Goal: Transaction & Acquisition: Book appointment/travel/reservation

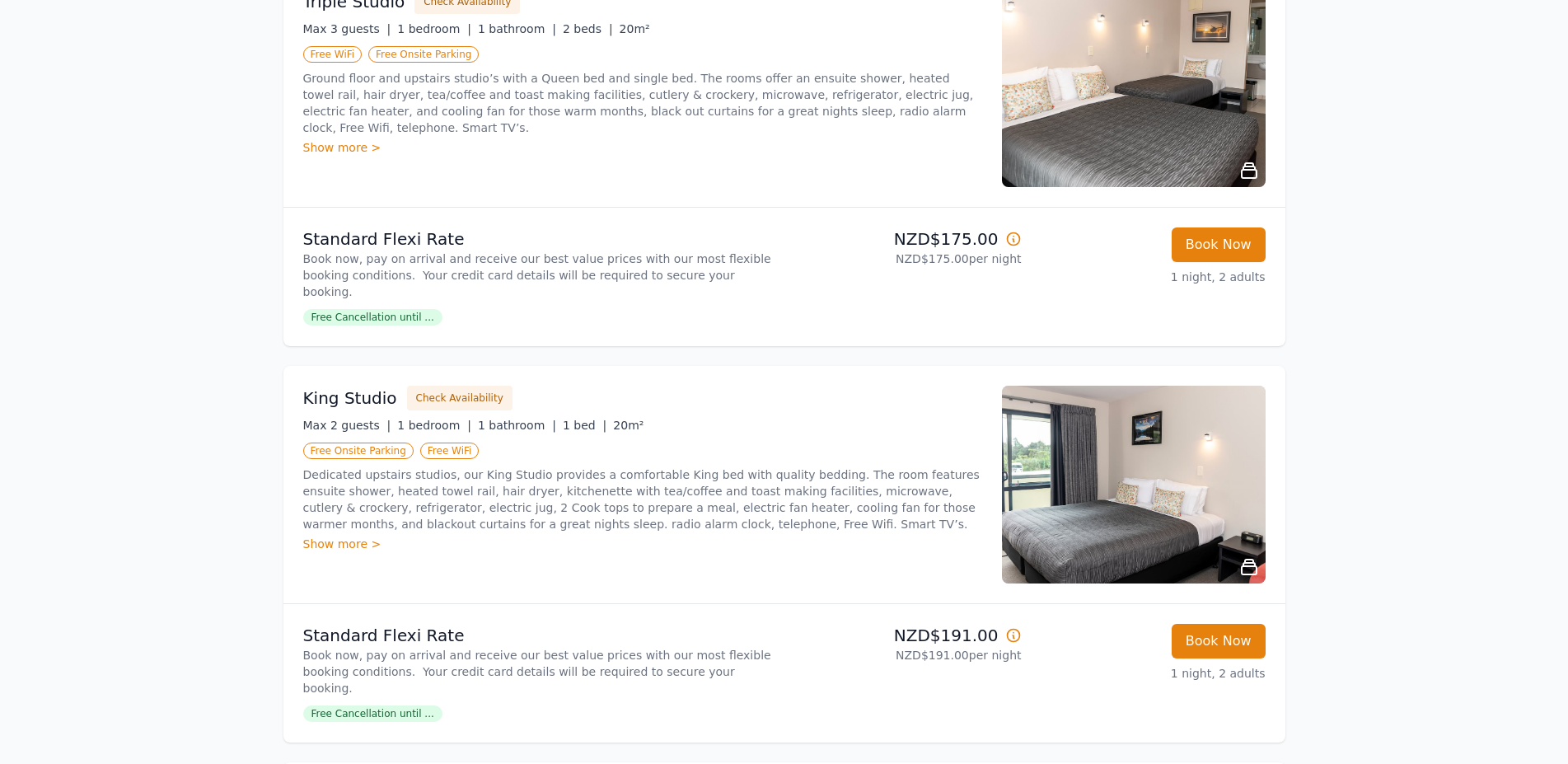
scroll to position [1499, 0]
click at [1070, 499] on img at bounding box center [1133, 485] width 263 height 198
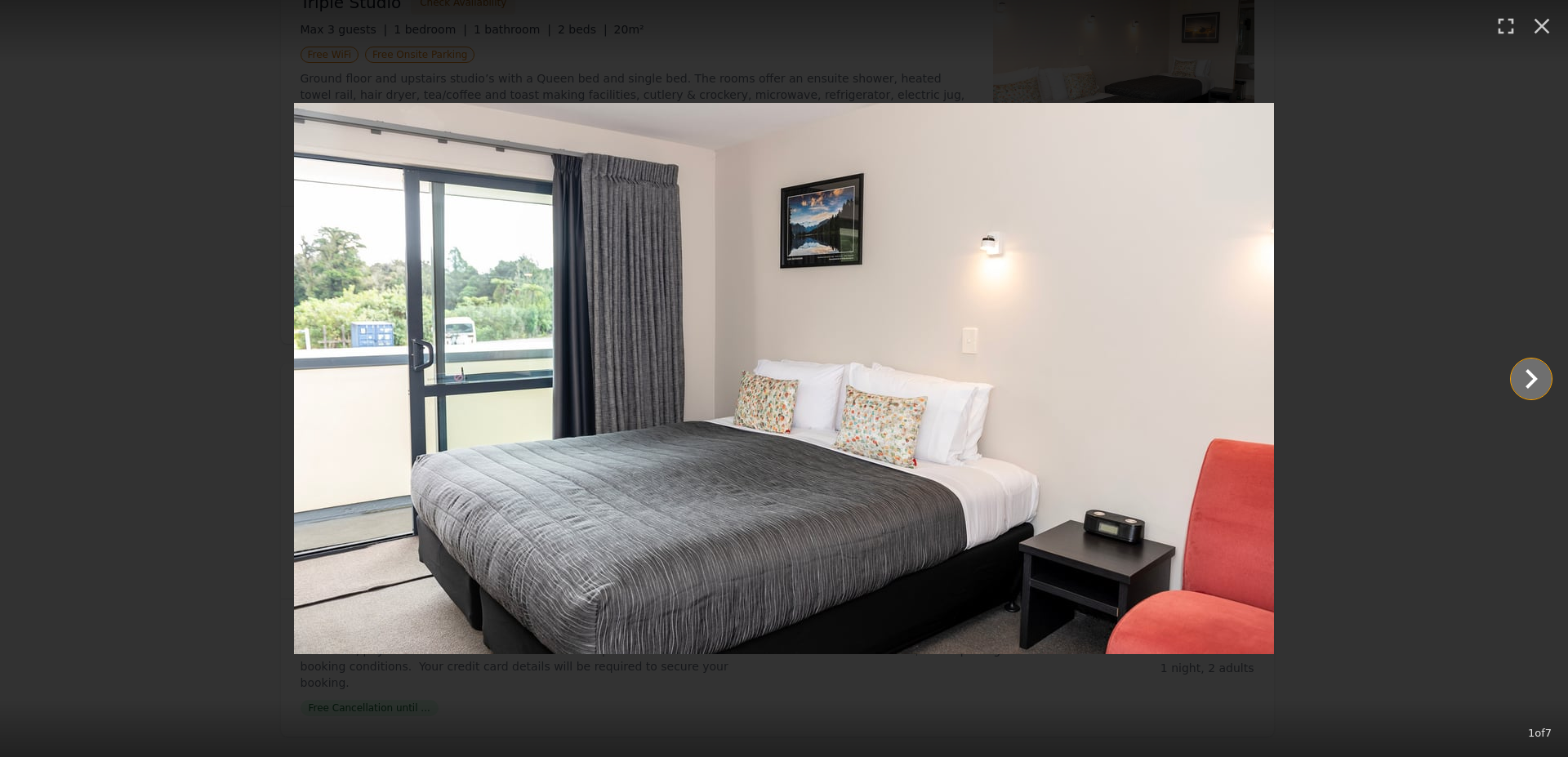
click at [1540, 384] on icon "Show slide 2 of 7" at bounding box center [1531, 379] width 40 height 40
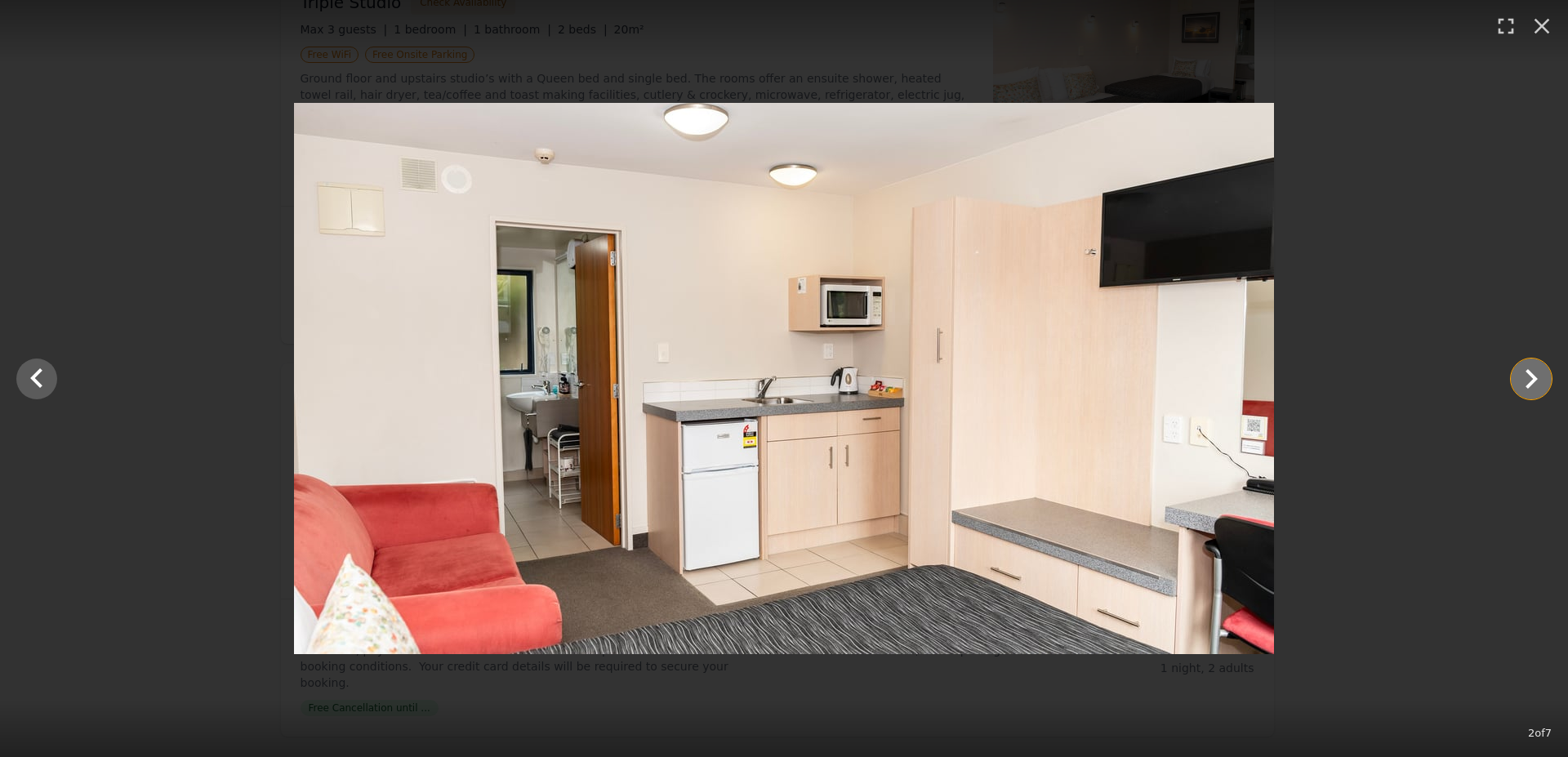
click at [1536, 384] on icon "Show slide 3 of 7" at bounding box center [1531, 379] width 40 height 40
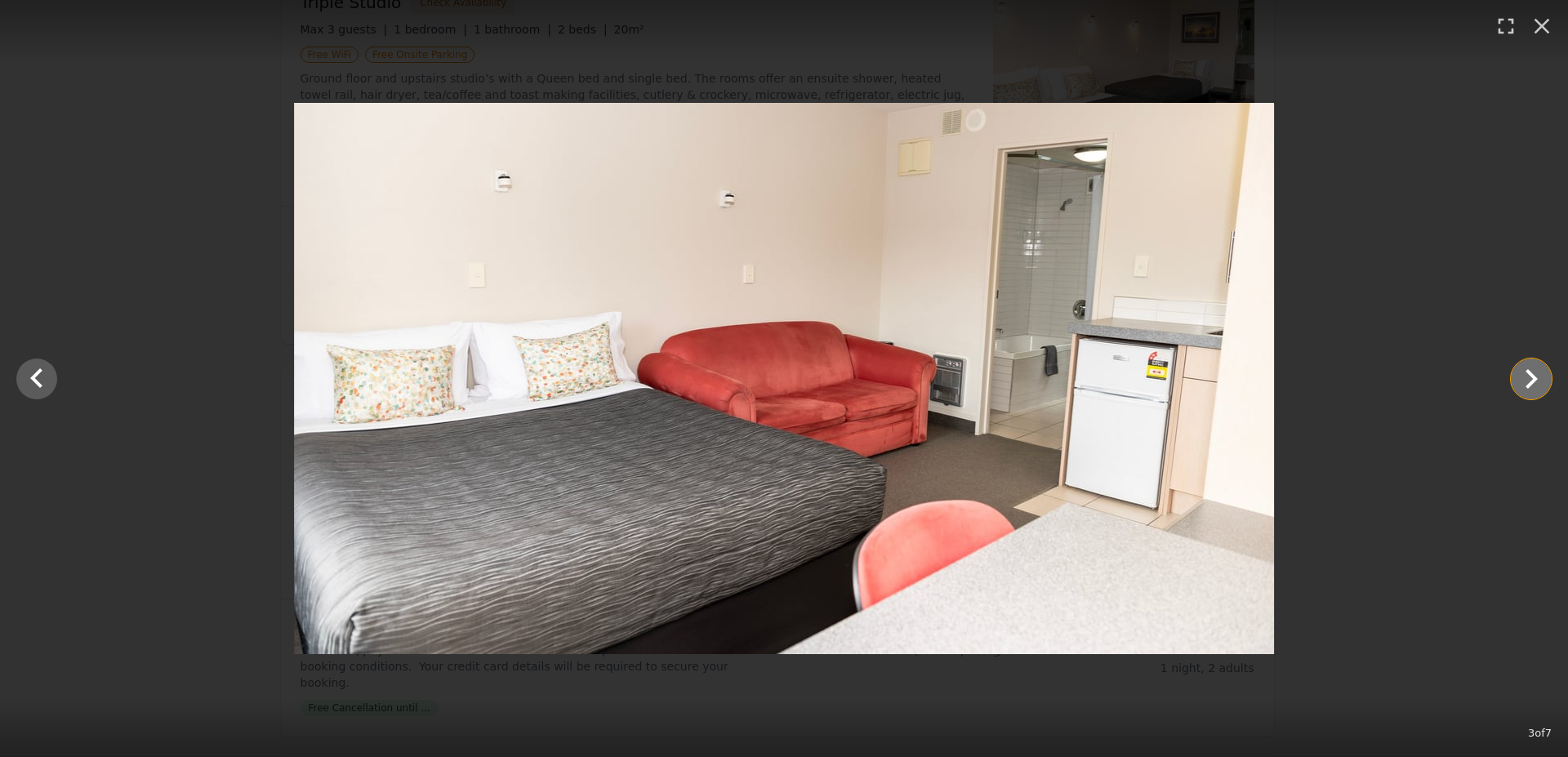
click at [1536, 384] on icon "Show slide 4 of 7" at bounding box center [1531, 379] width 40 height 40
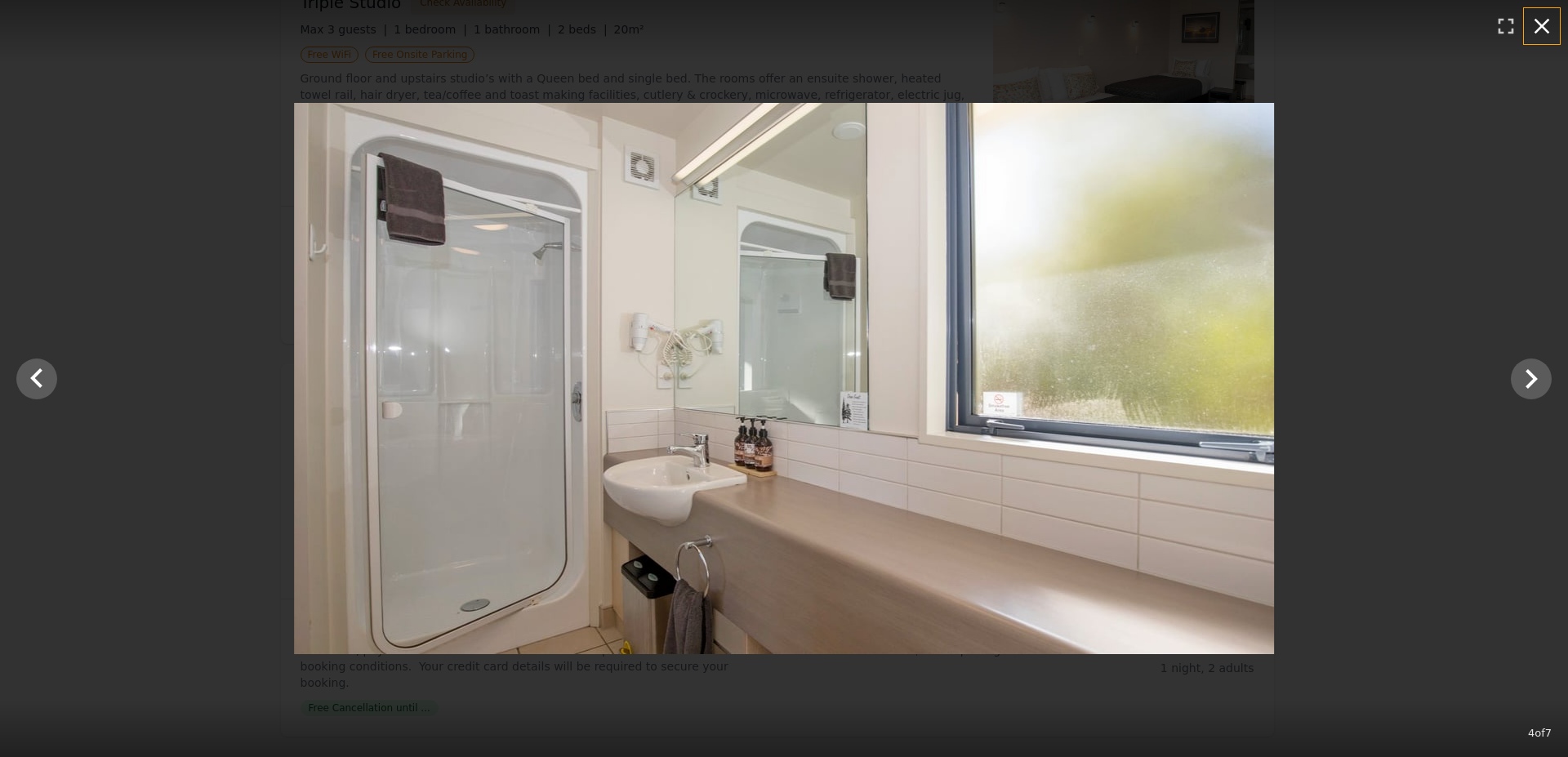
click at [1543, 28] on icon "button" at bounding box center [1542, 26] width 26 height 26
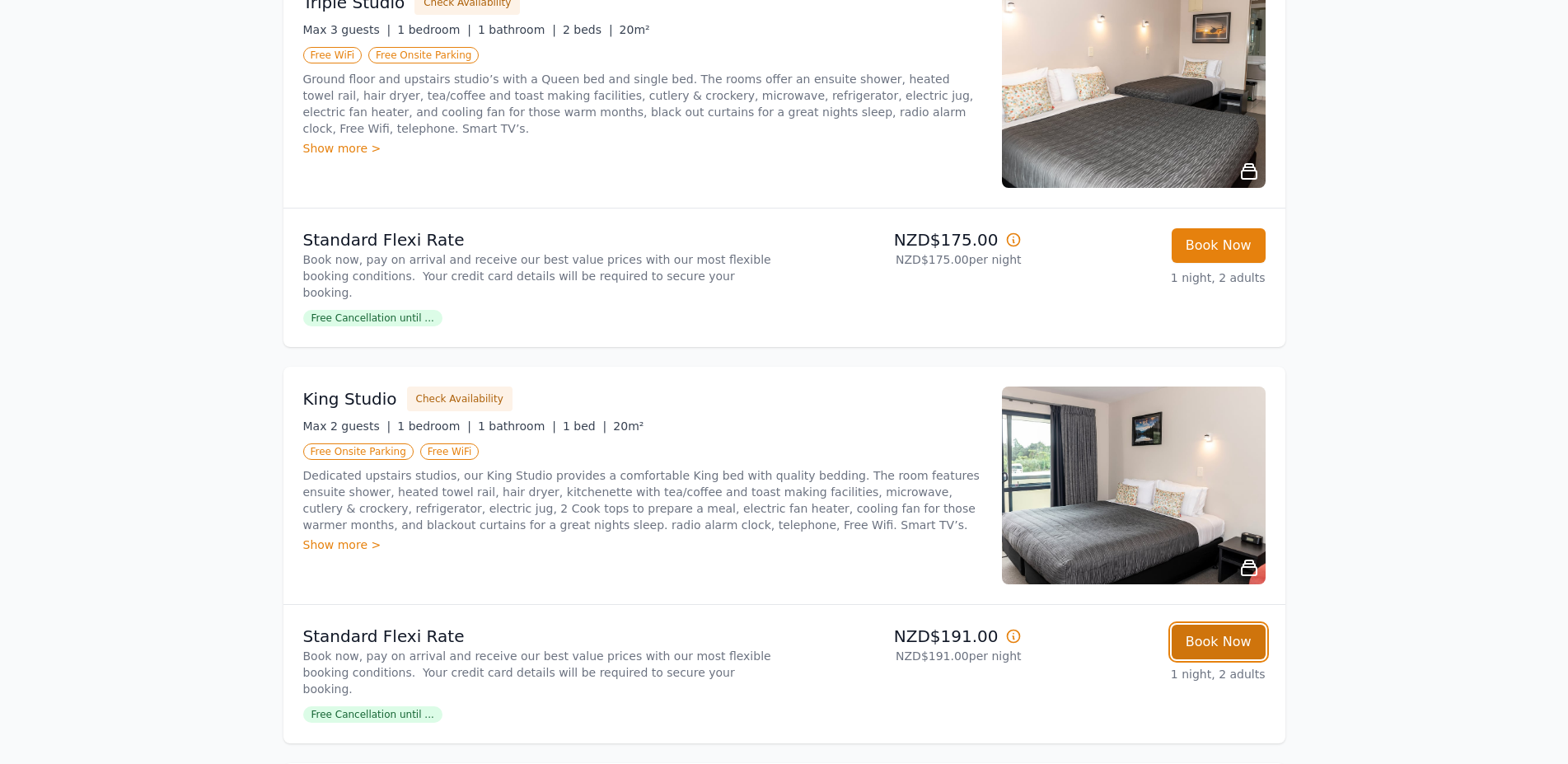
click at [1225, 625] on button "Book Now" at bounding box center [1218, 642] width 94 height 34
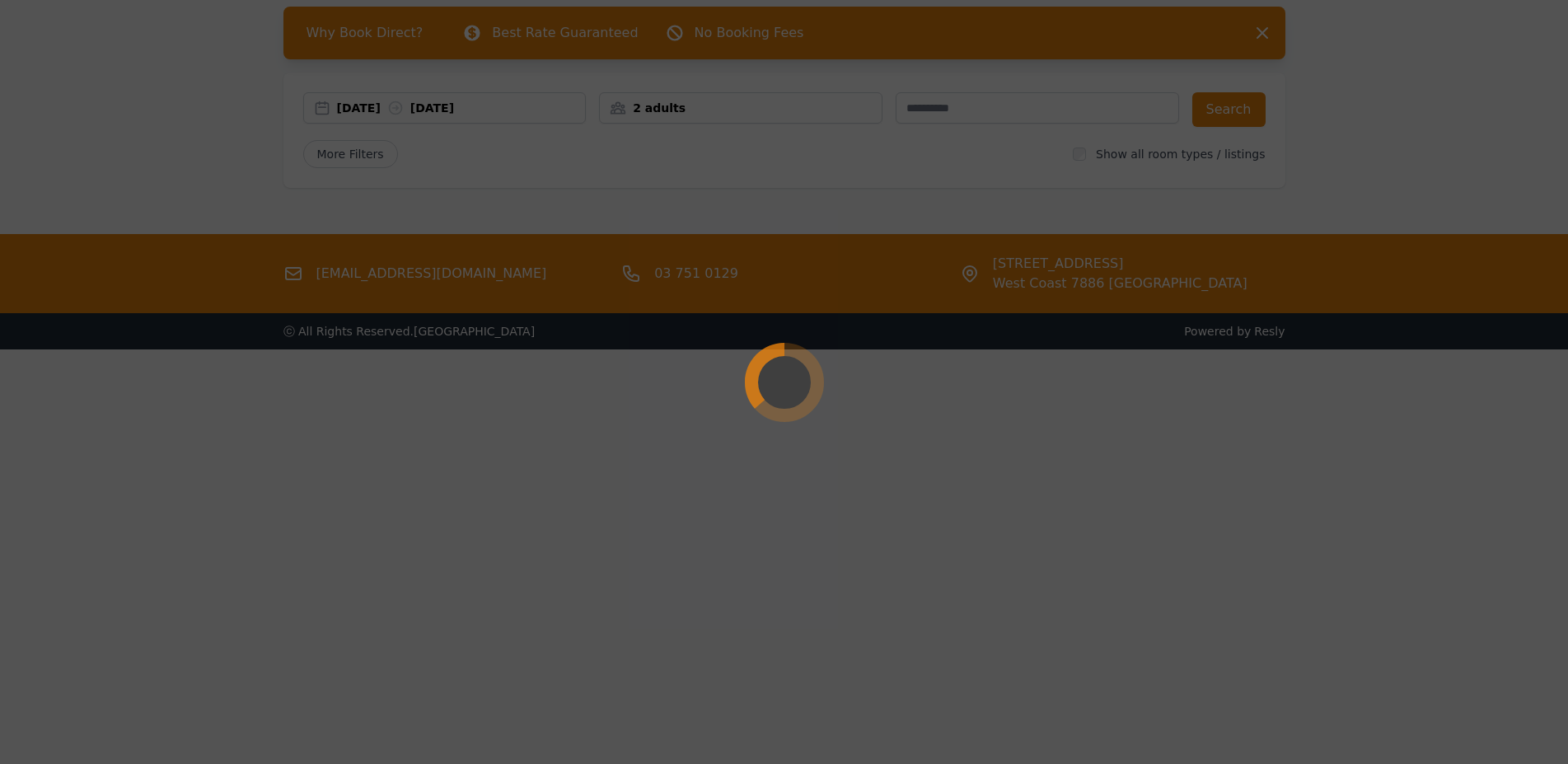
scroll to position [79, 0]
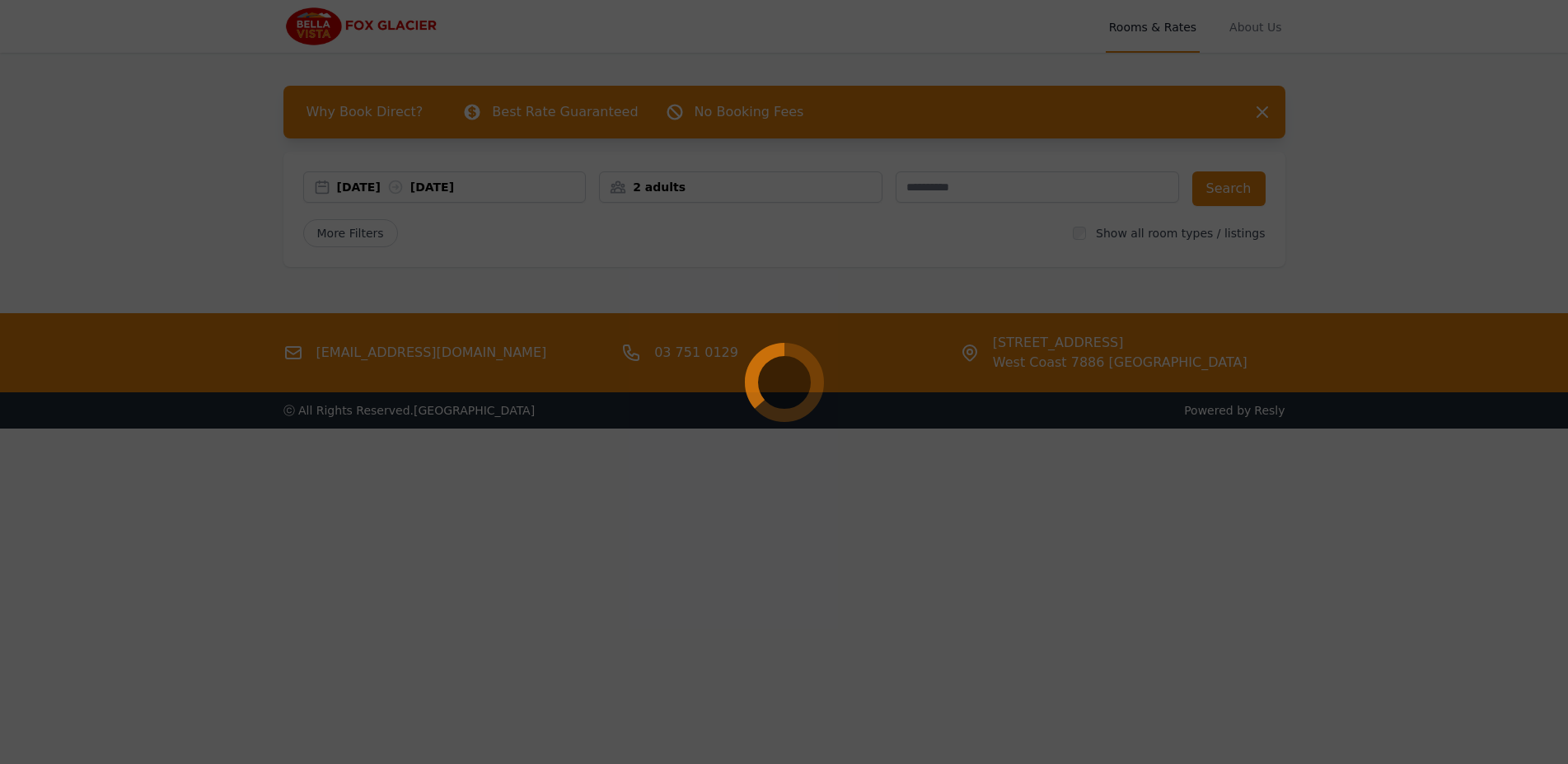
select select "**"
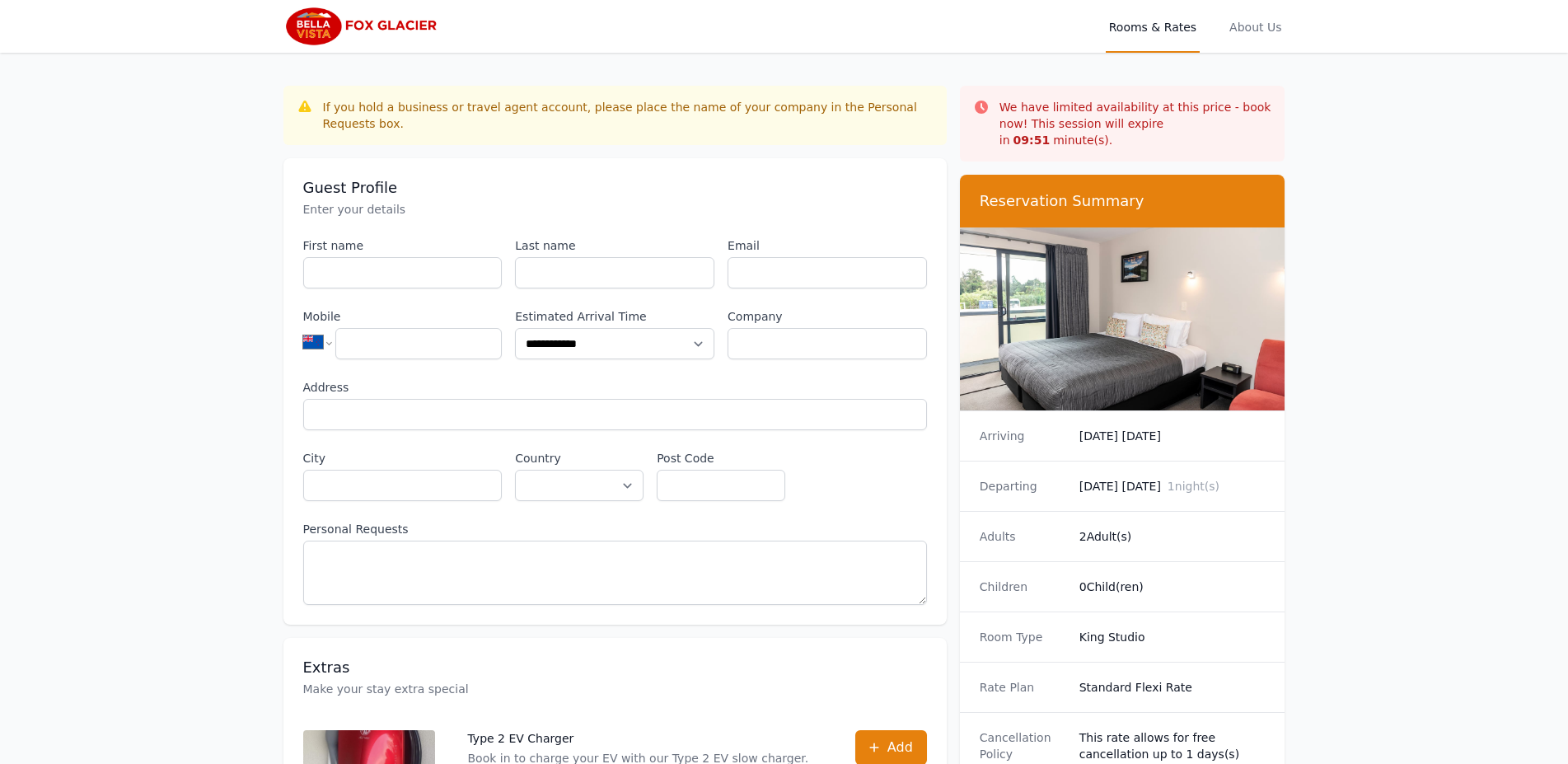
scroll to position [79, 0]
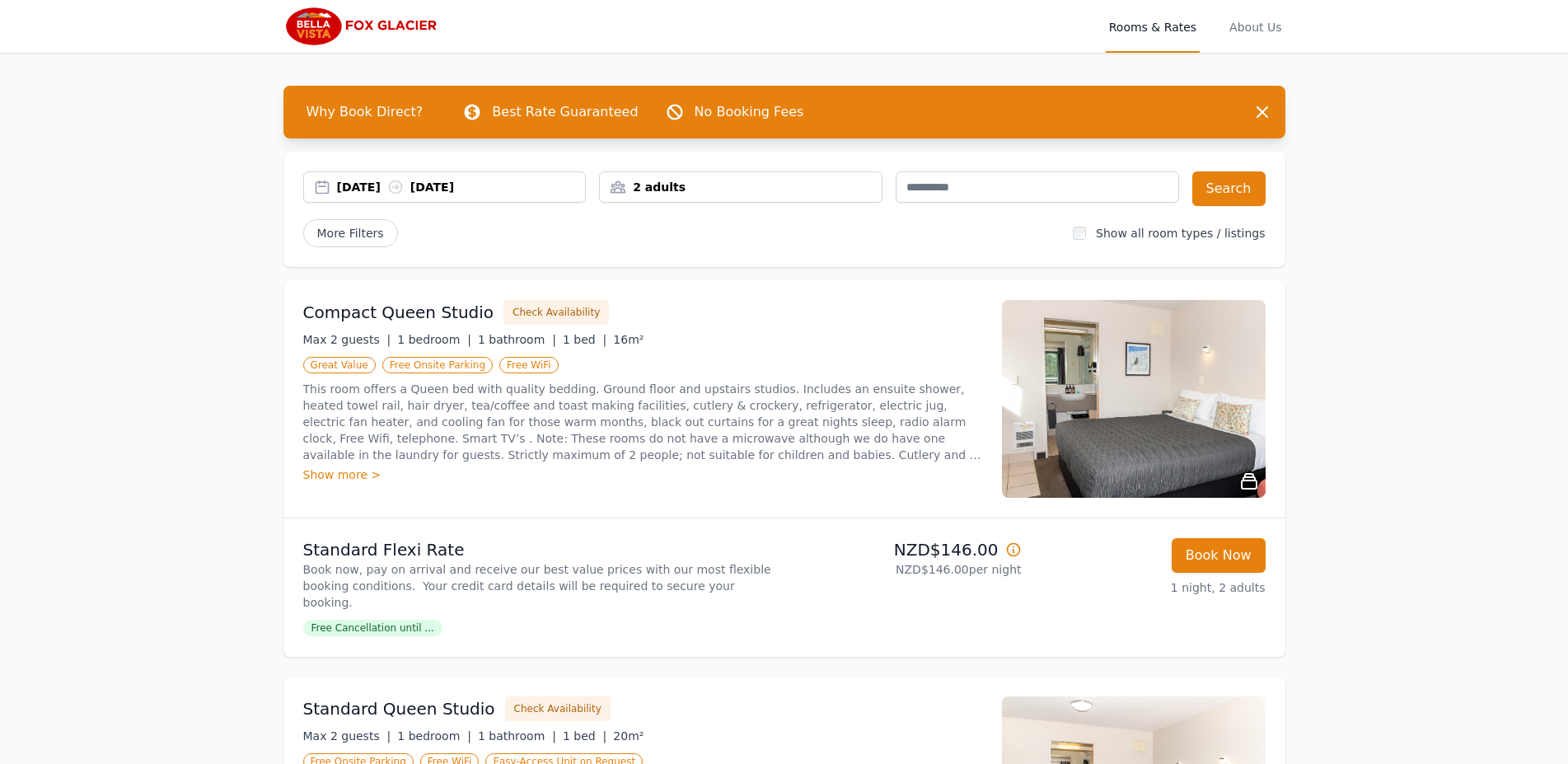
click at [679, 201] on div "2 adults" at bounding box center [741, 186] width 283 height 31
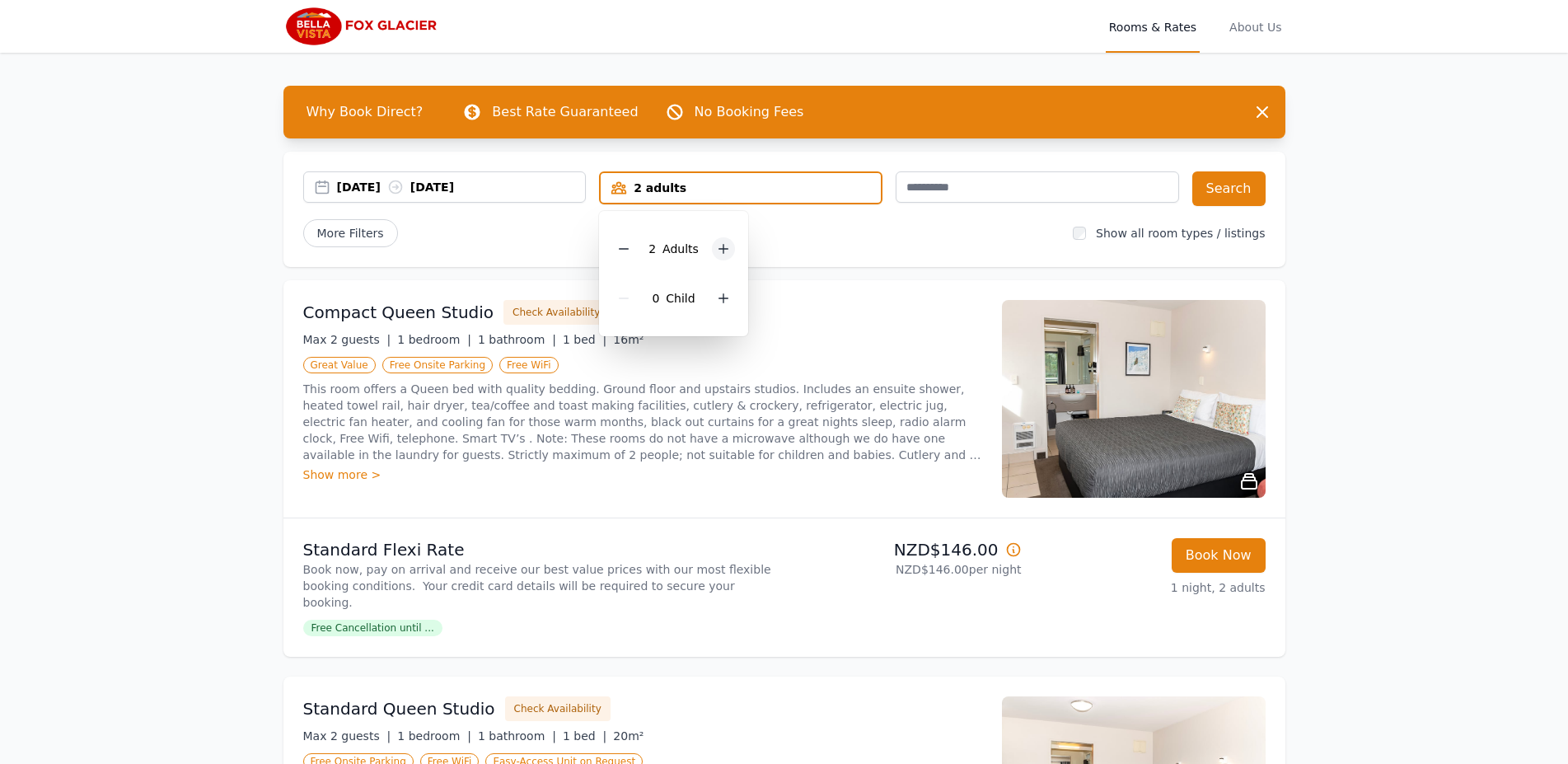
click at [715, 257] on div at bounding box center [724, 249] width 23 height 23
click at [718, 259] on div at bounding box center [724, 249] width 23 height 23
click at [1208, 188] on button "Search" at bounding box center [1229, 188] width 73 height 34
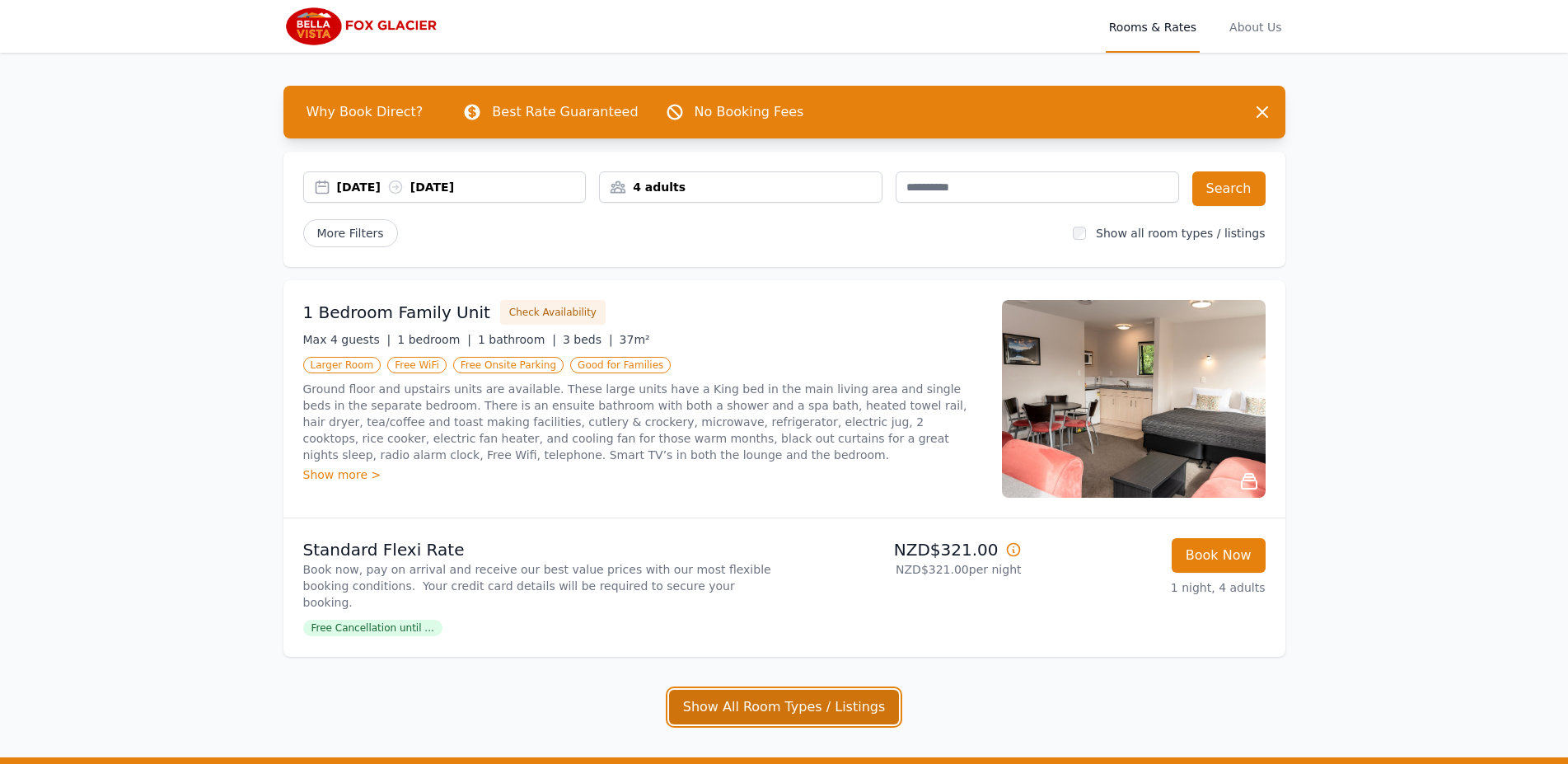
click at [775, 690] on button "Show All Room Types / Listings" at bounding box center [784, 707] width 231 height 34
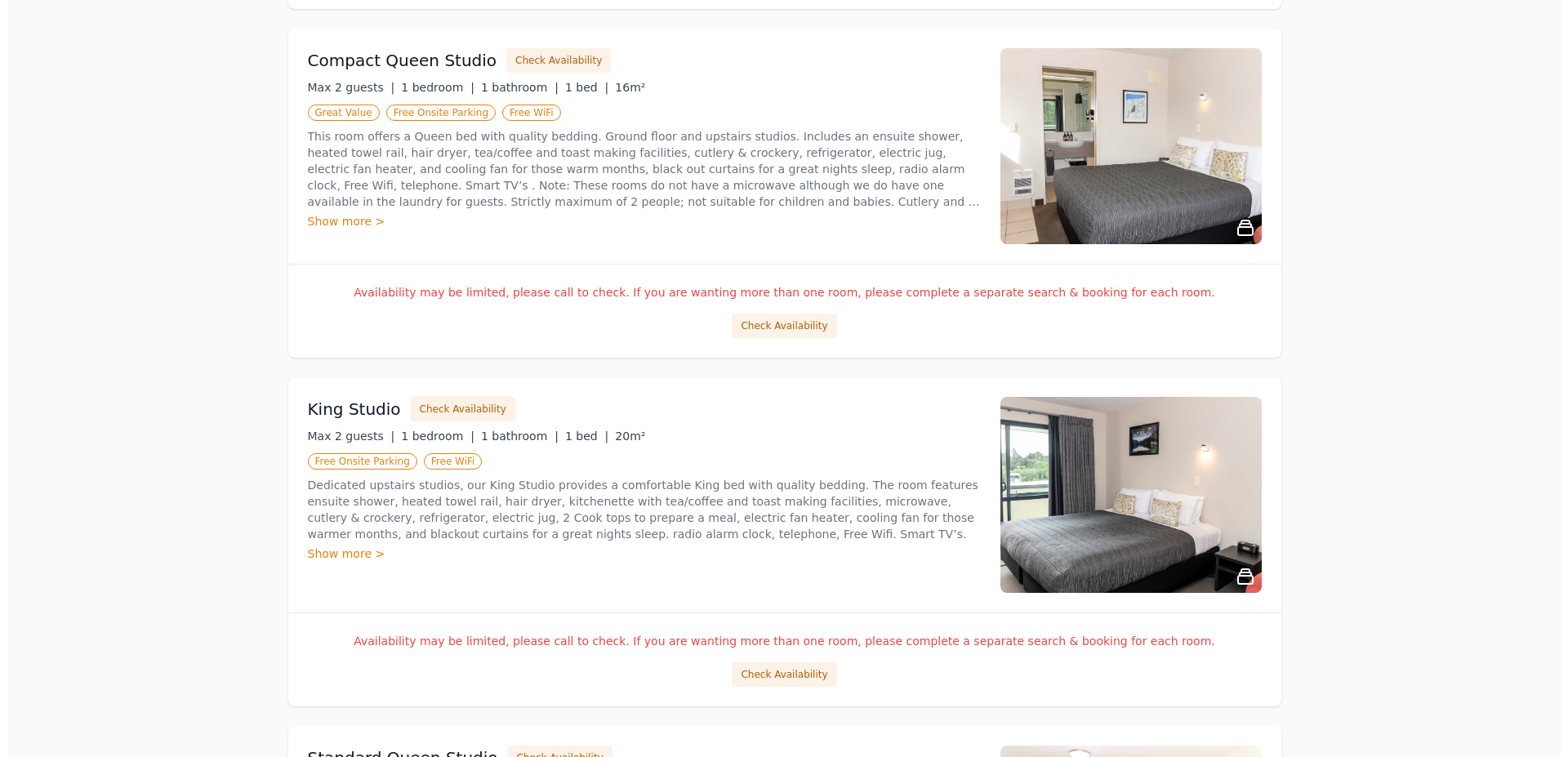
scroll to position [666, 0]
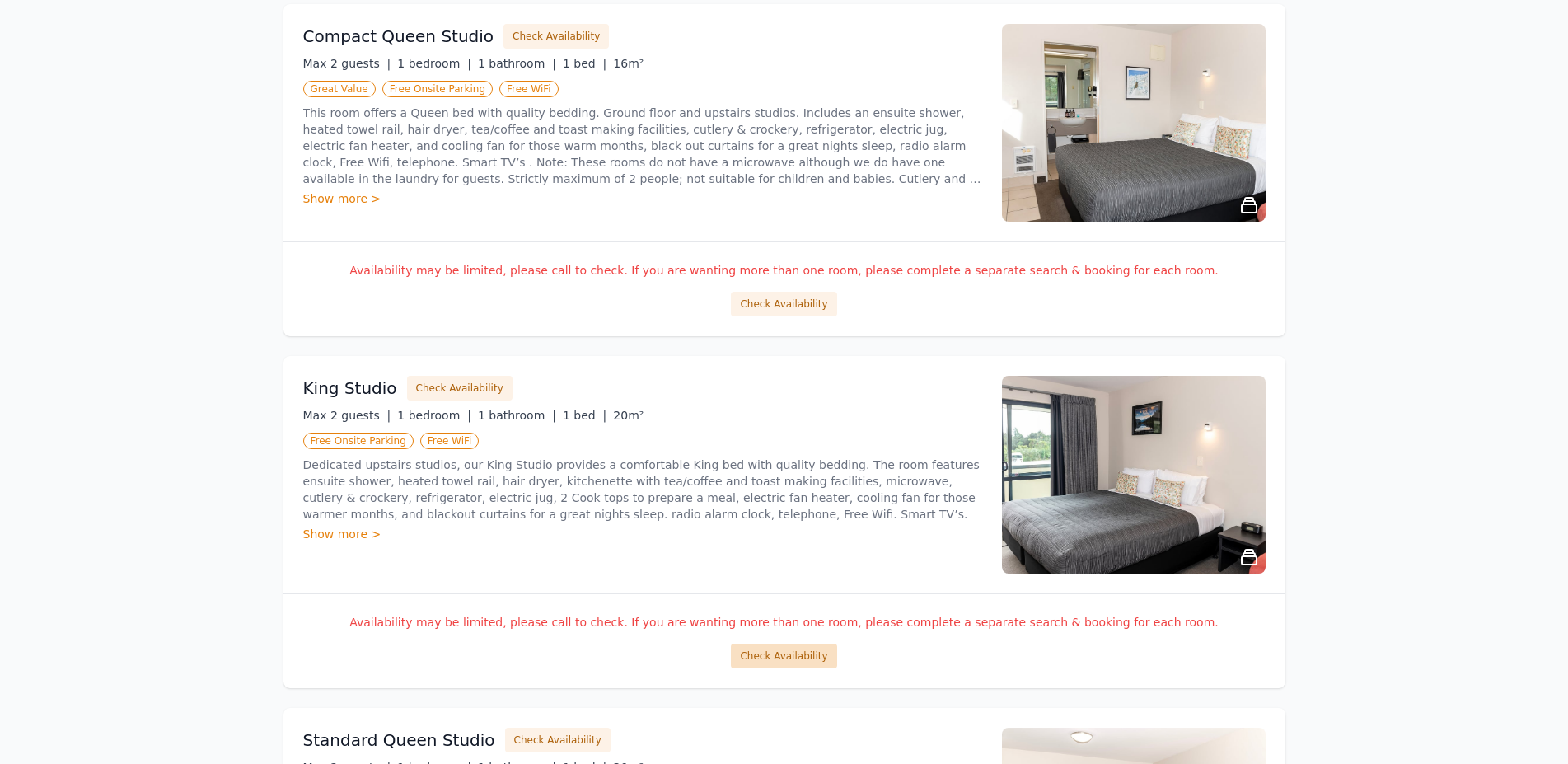
click at [806, 644] on button "Check Availability" at bounding box center [784, 656] width 106 height 25
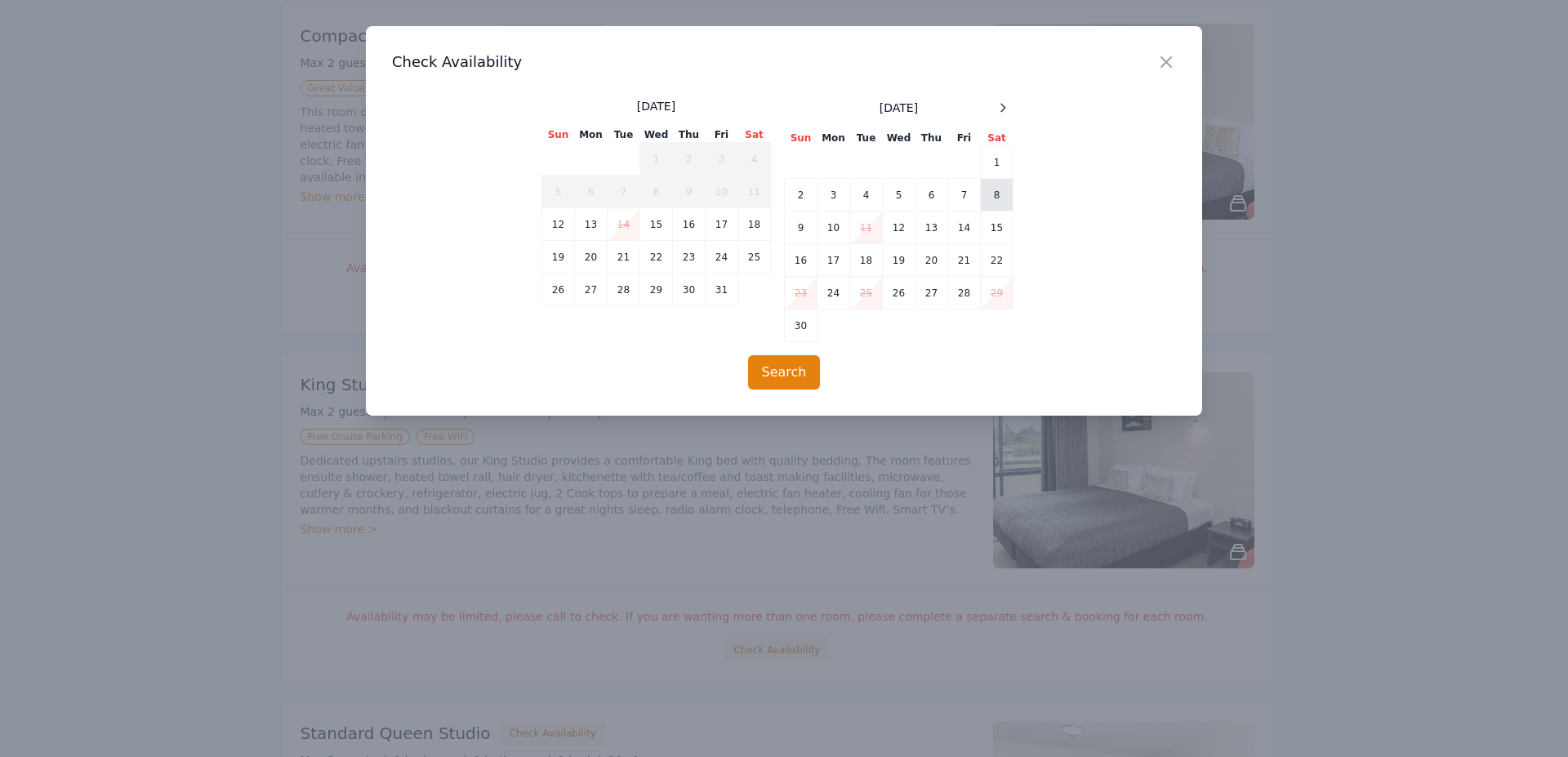
click at [995, 193] on td "8" at bounding box center [997, 195] width 33 height 33
click at [807, 233] on td "9" at bounding box center [801, 227] width 33 height 33
click at [777, 365] on button "Search" at bounding box center [784, 372] width 73 height 34
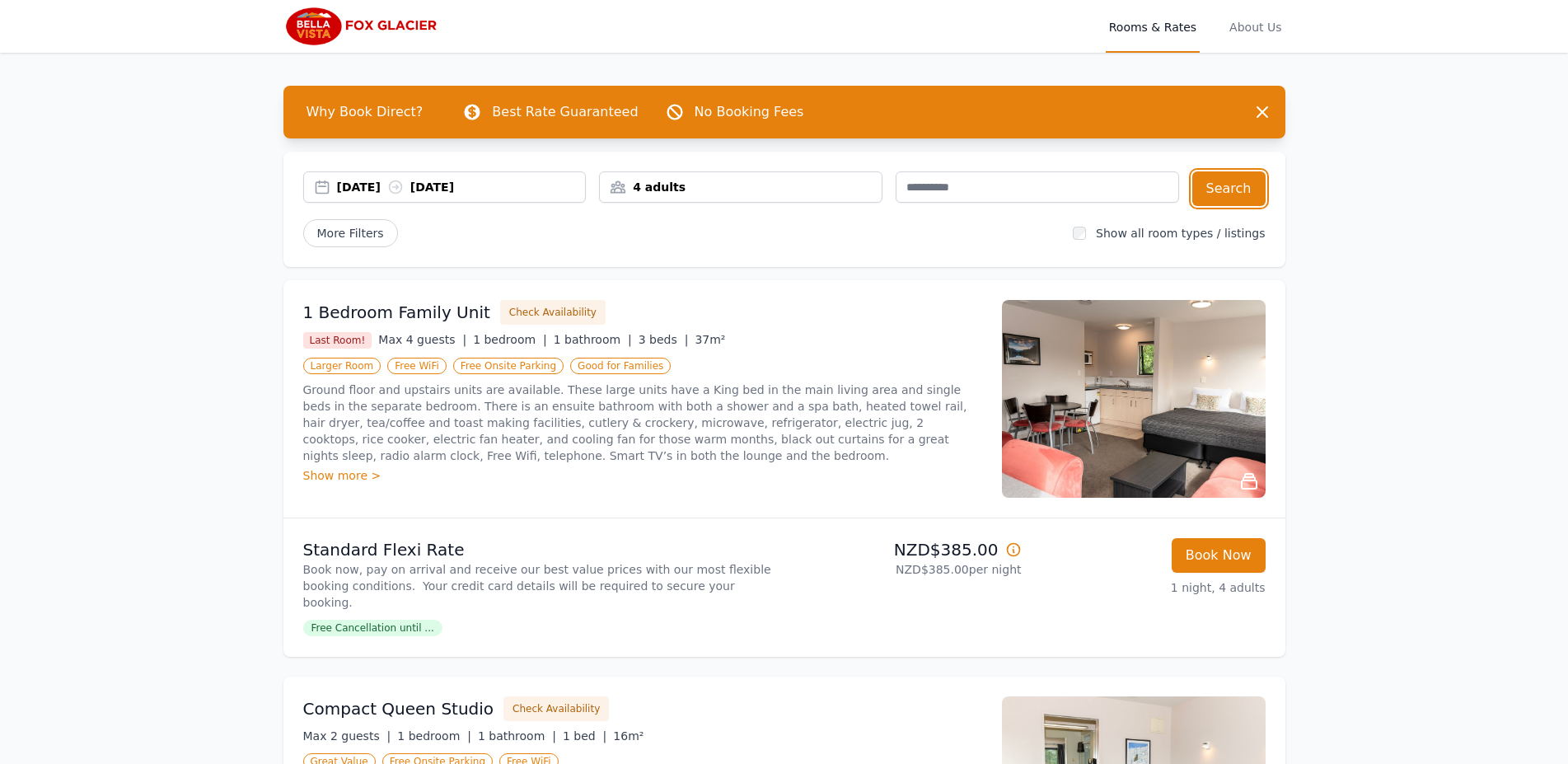
click at [670, 191] on div "4 adults" at bounding box center [741, 186] width 281 height 16
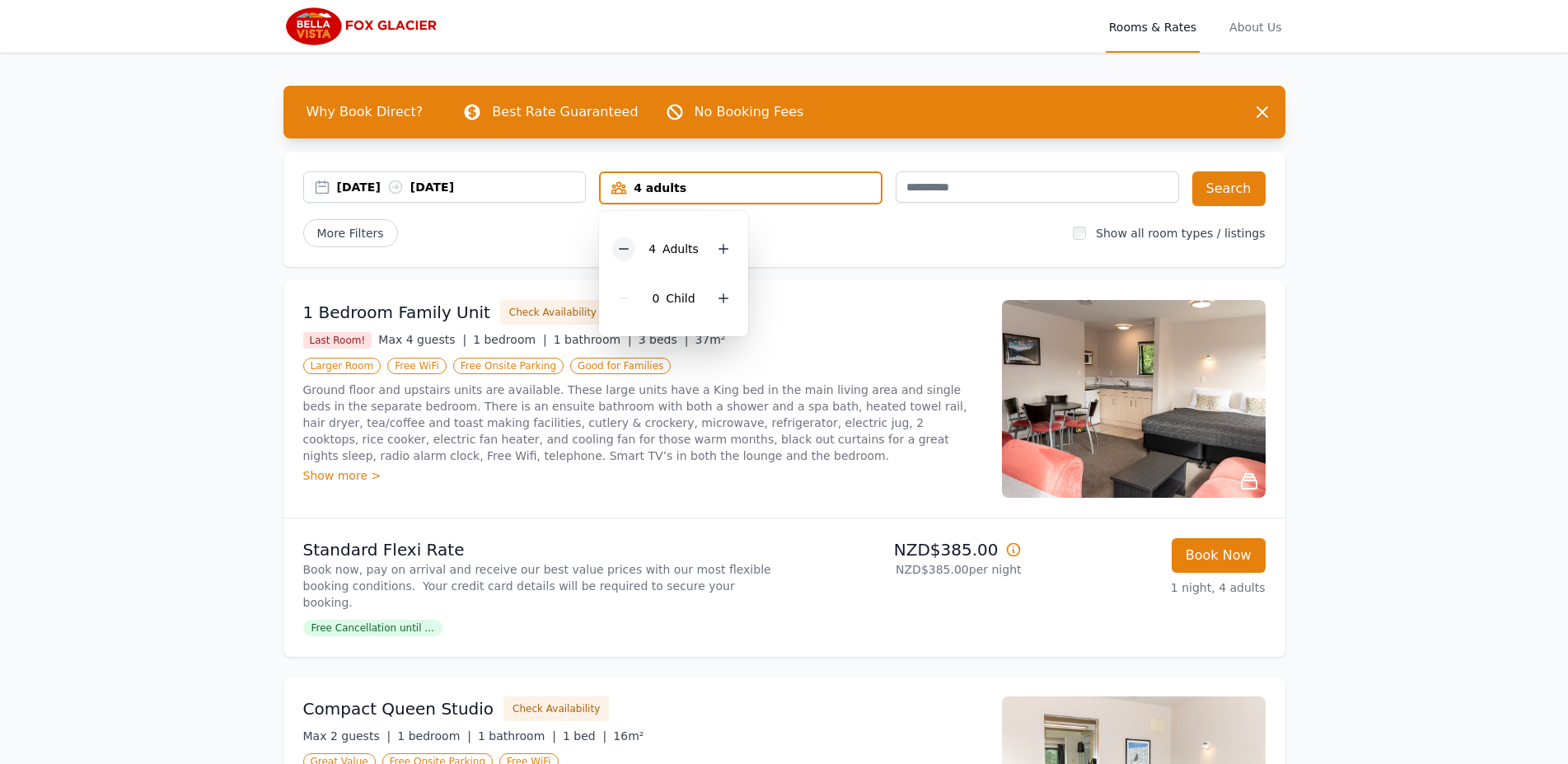
click at [621, 254] on icon at bounding box center [624, 249] width 13 height 13
click at [1227, 197] on button "Search" at bounding box center [1229, 188] width 73 height 34
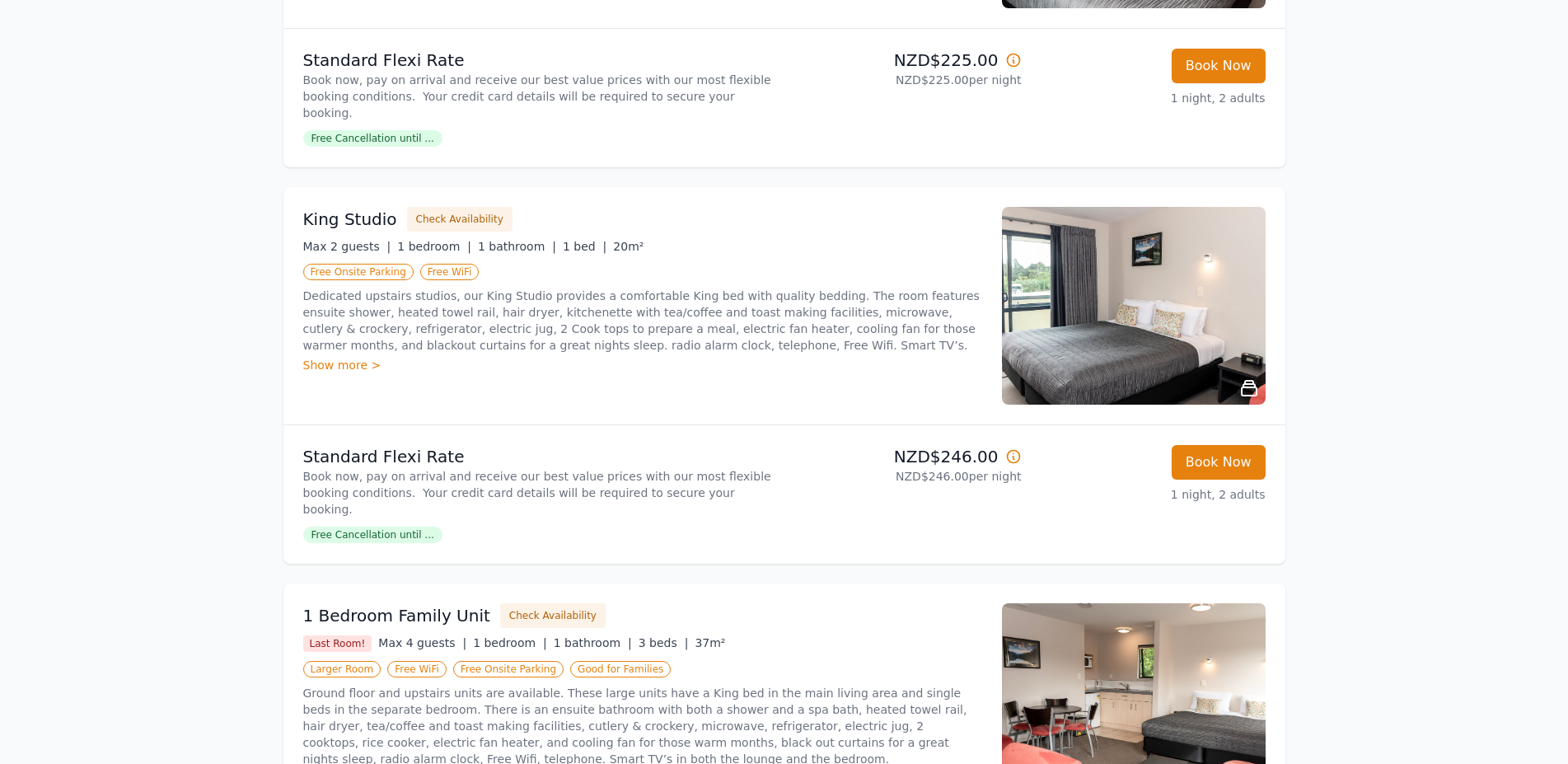
scroll to position [855, 0]
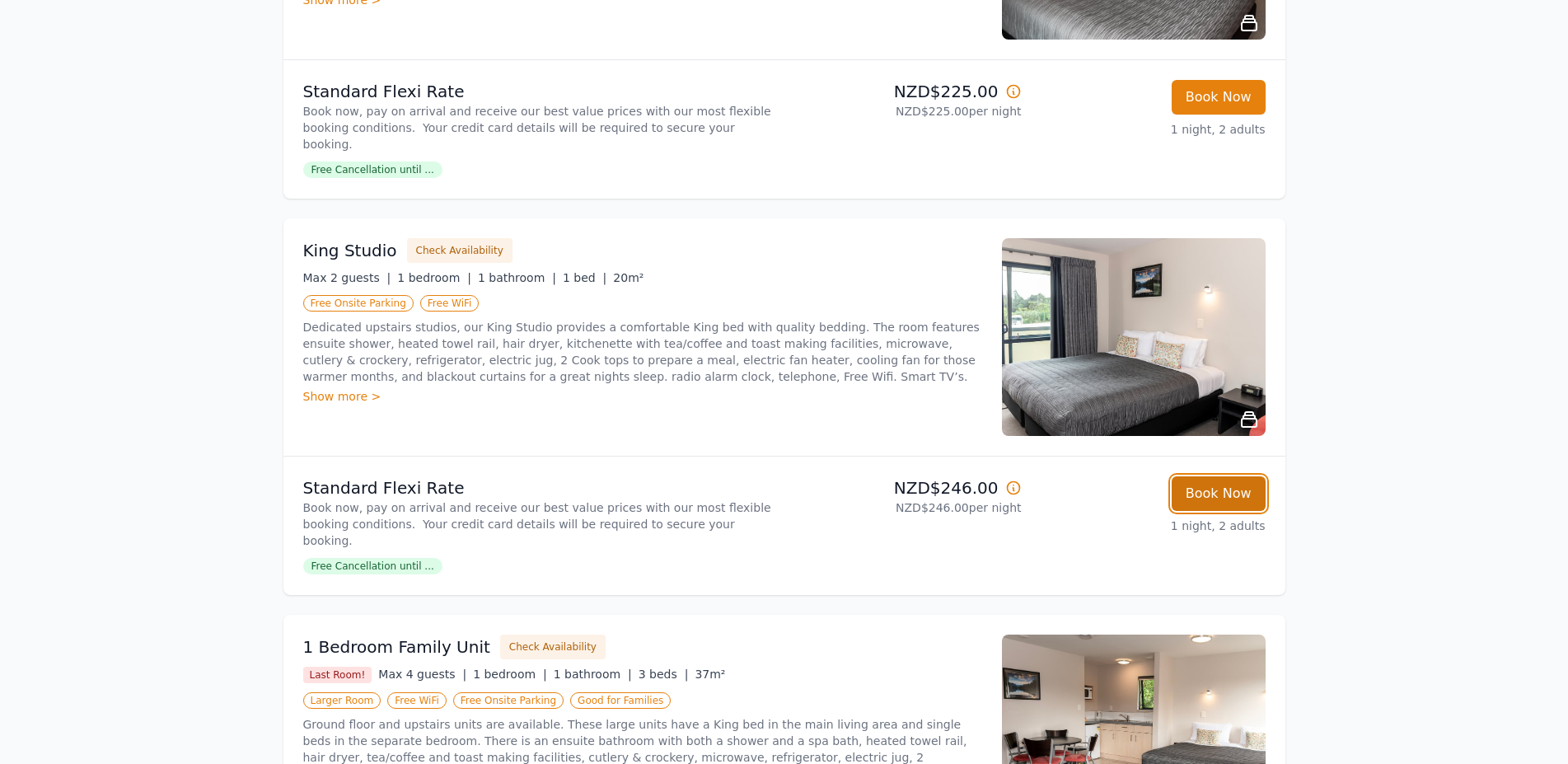
click at [1211, 477] on button "Book Now" at bounding box center [1218, 494] width 94 height 34
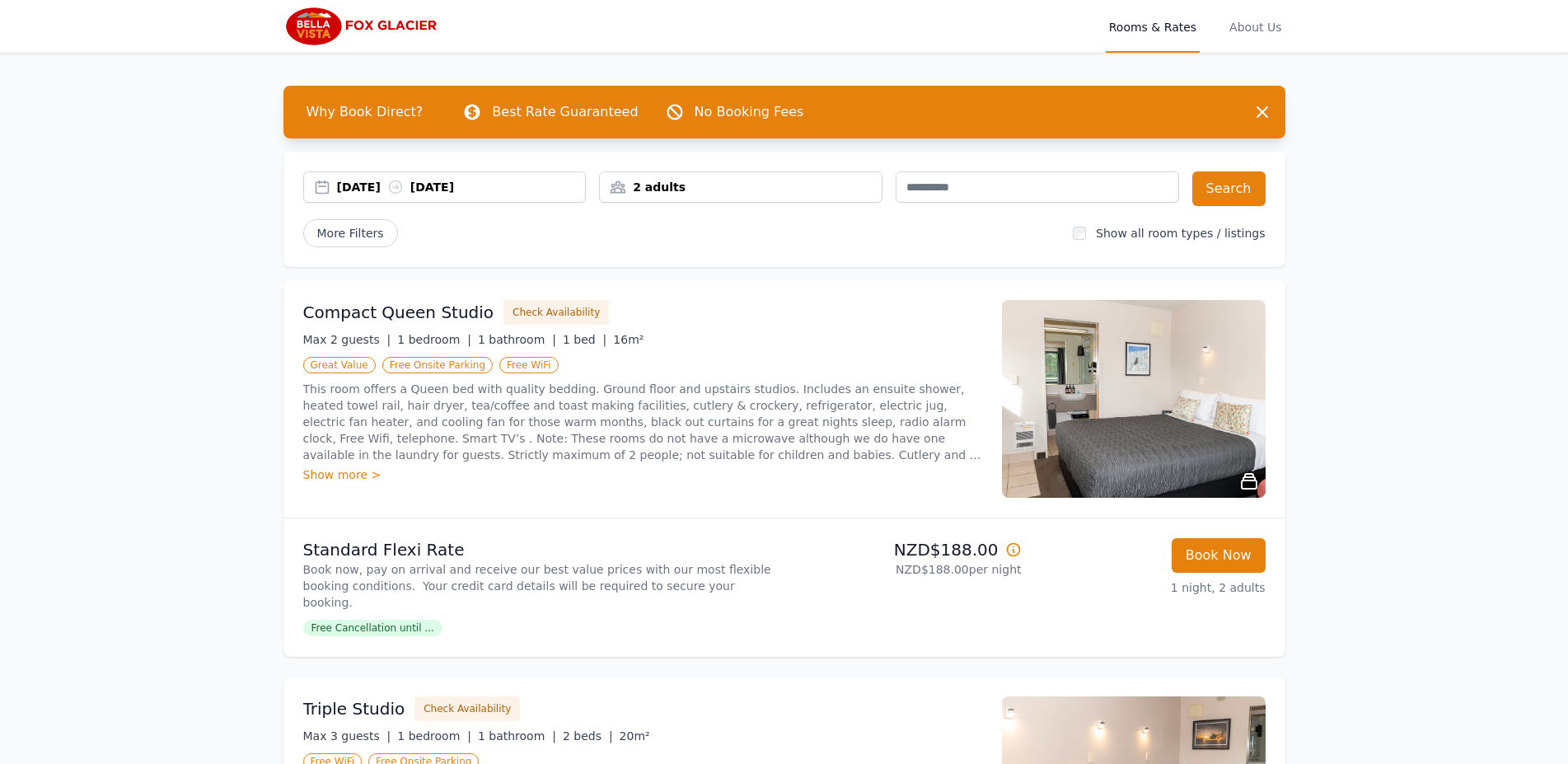
select select "**"
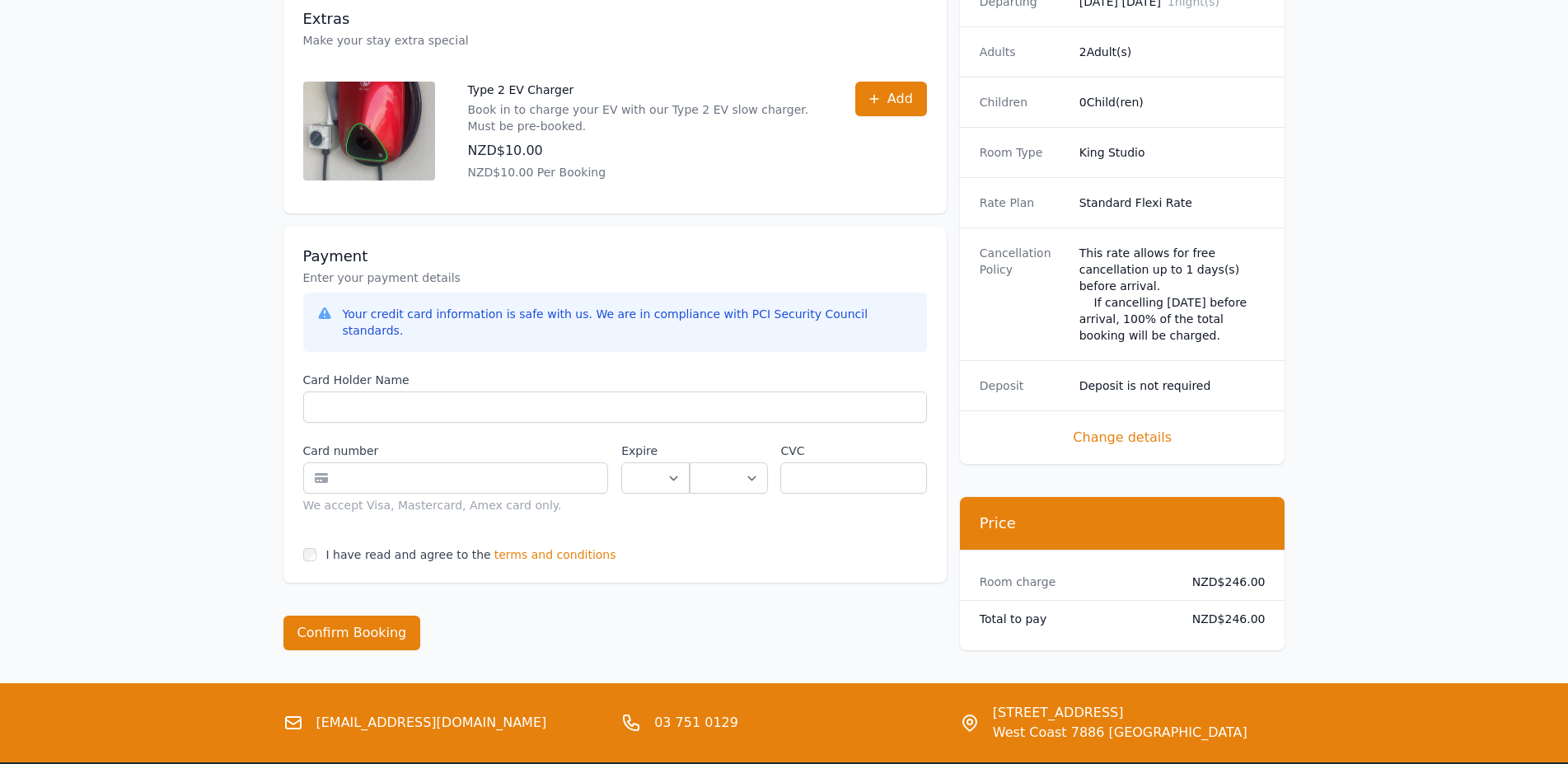
scroll to position [646, 0]
